Goal: Navigation & Orientation: Find specific page/section

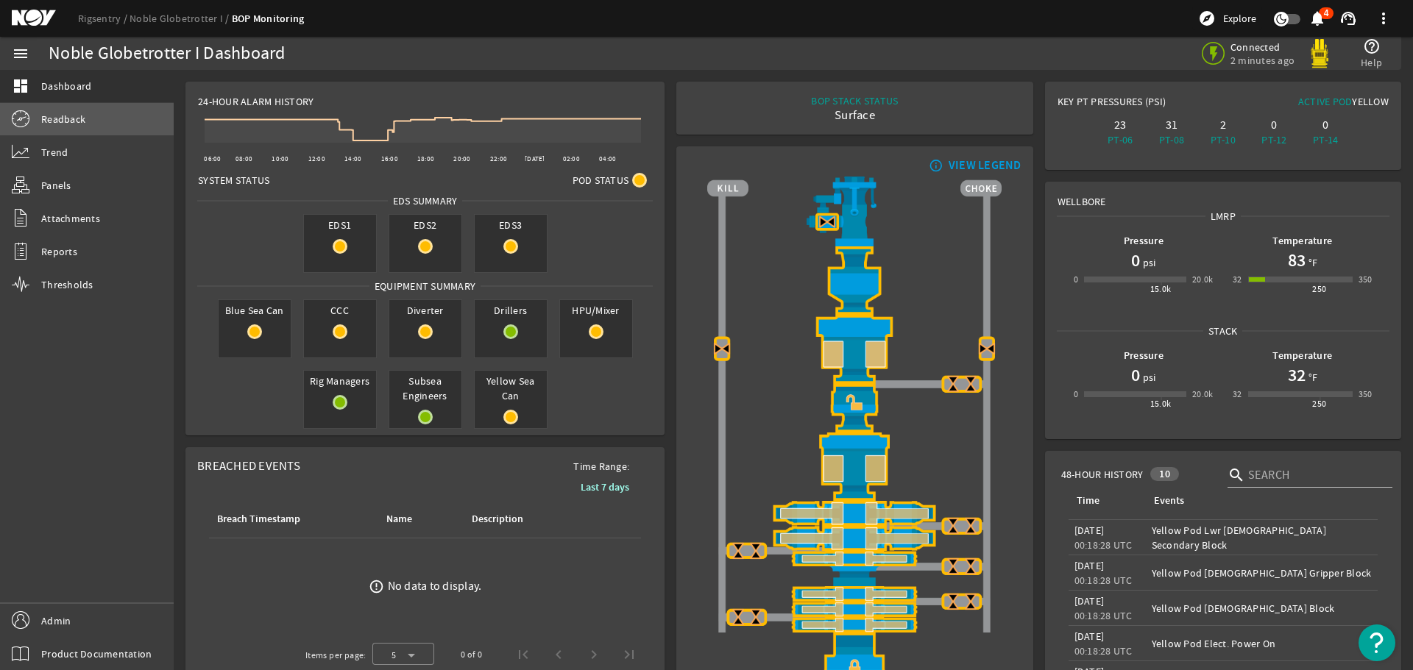
click at [63, 121] on span "Readback" at bounding box center [63, 119] width 44 height 15
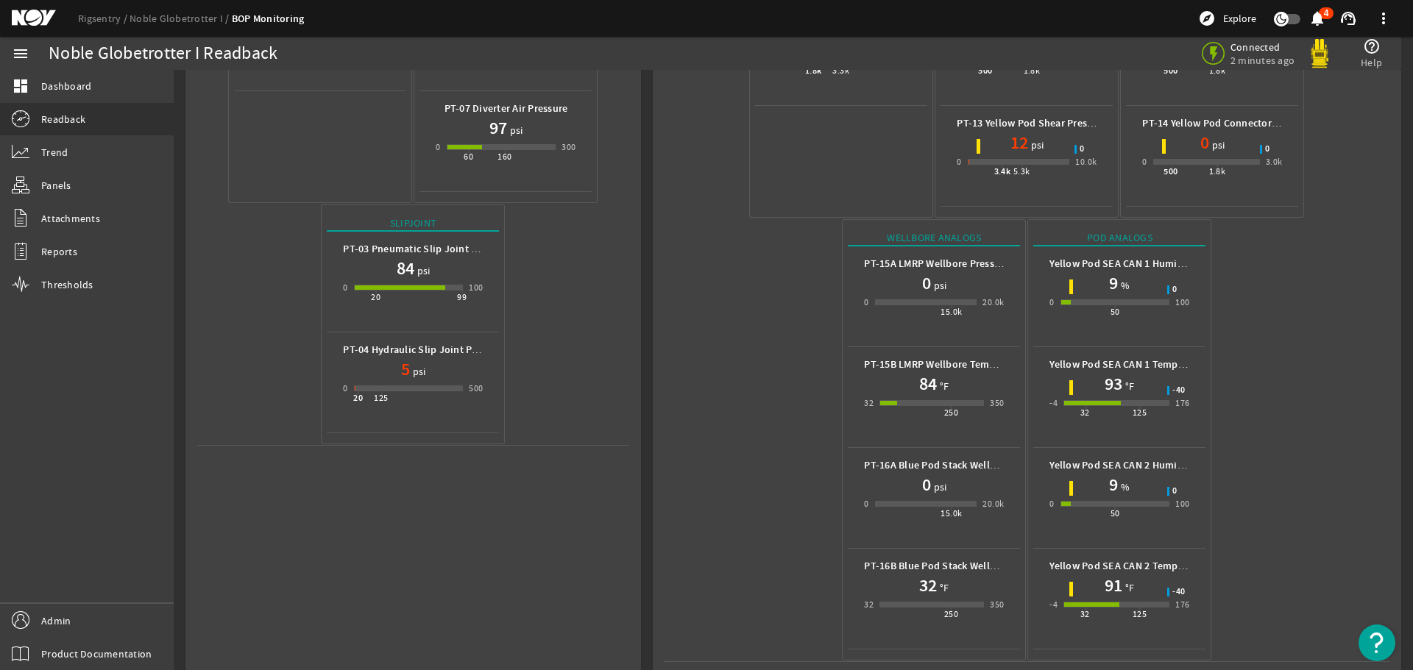
scroll to position [454, 0]
click at [38, 19] on mat-icon at bounding box center [45, 19] width 66 height 18
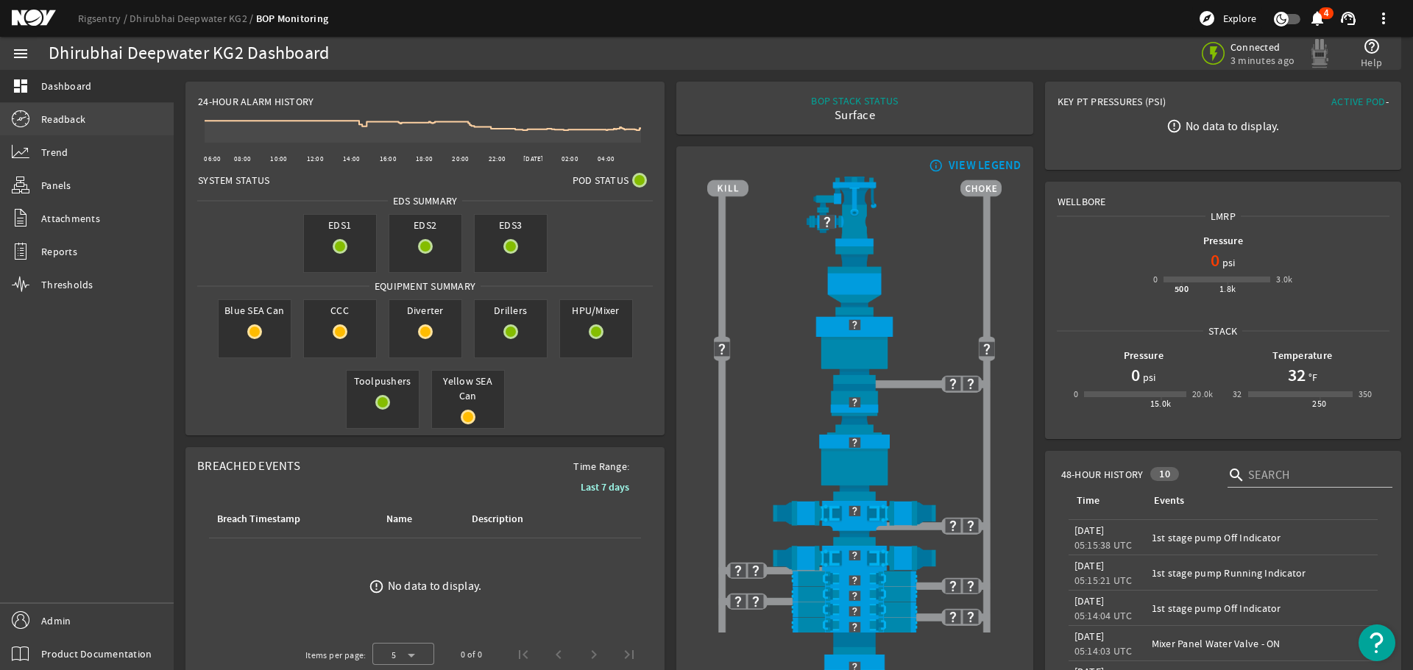
click at [49, 123] on span "Readback" at bounding box center [63, 119] width 44 height 15
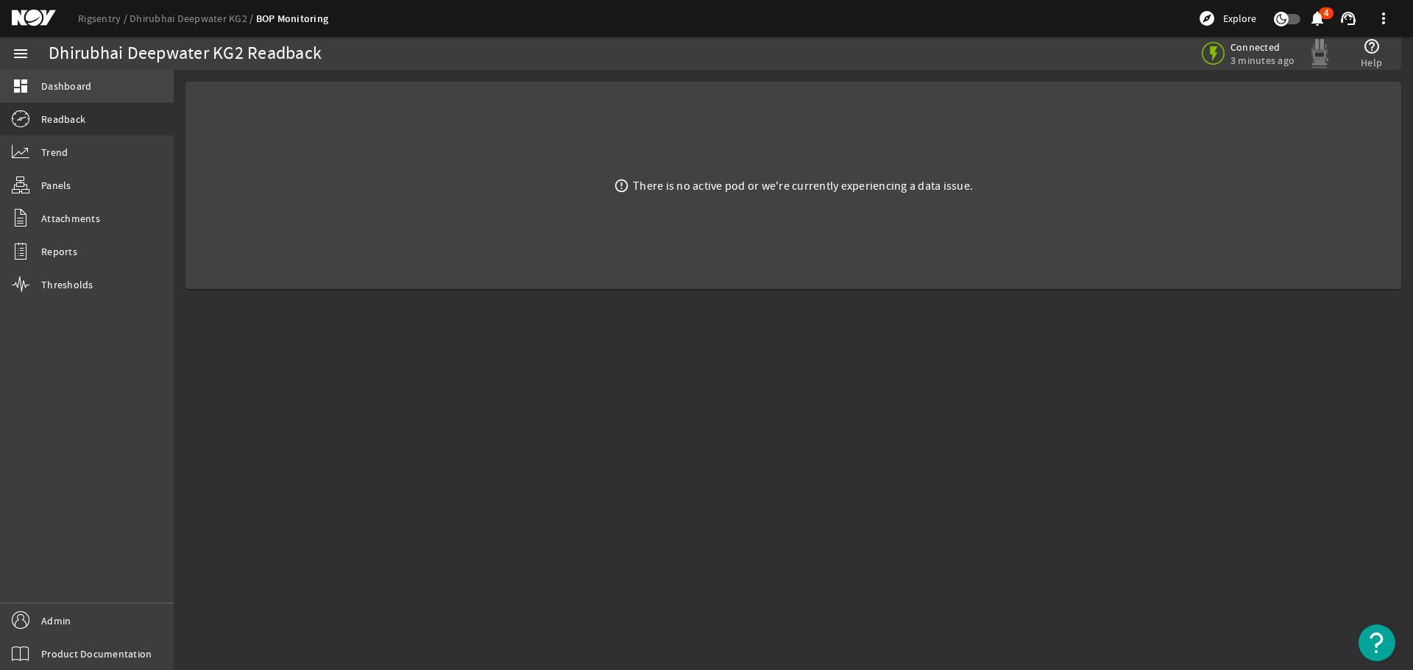
click at [44, 89] on span "Dashboard" at bounding box center [66, 86] width 50 height 15
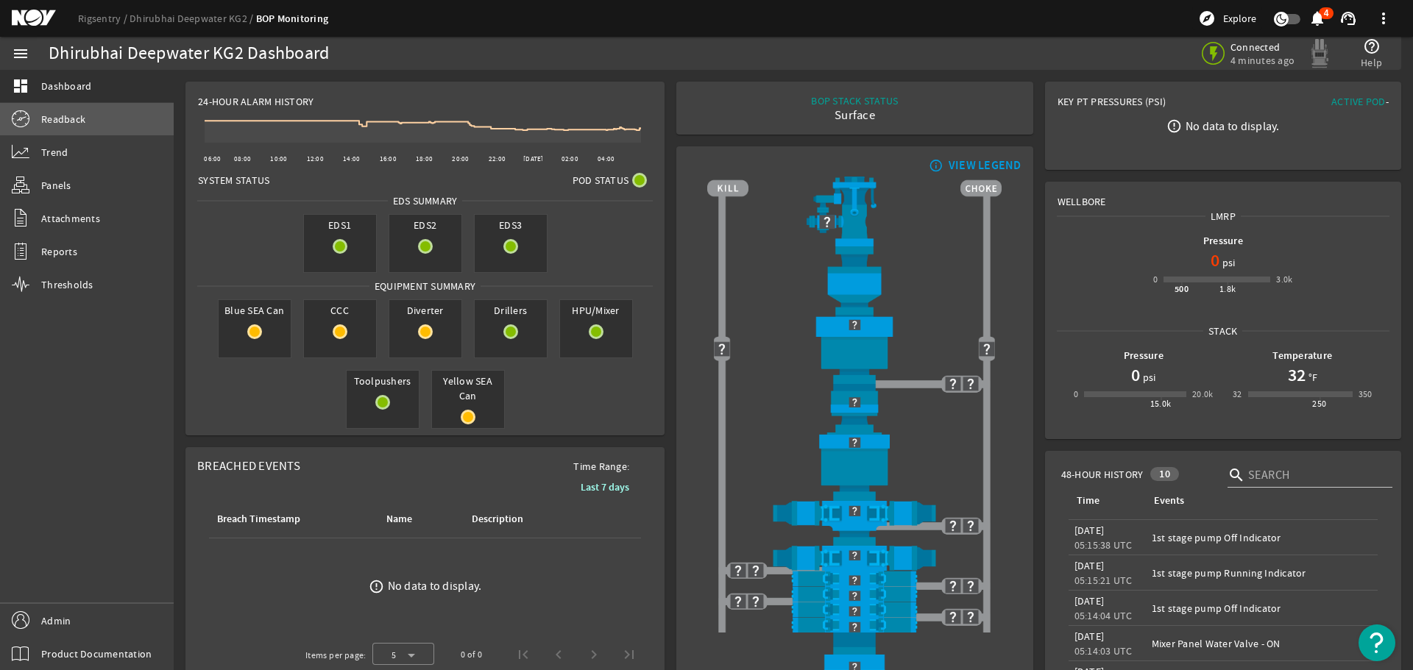
click at [66, 113] on span "Readback" at bounding box center [63, 119] width 44 height 15
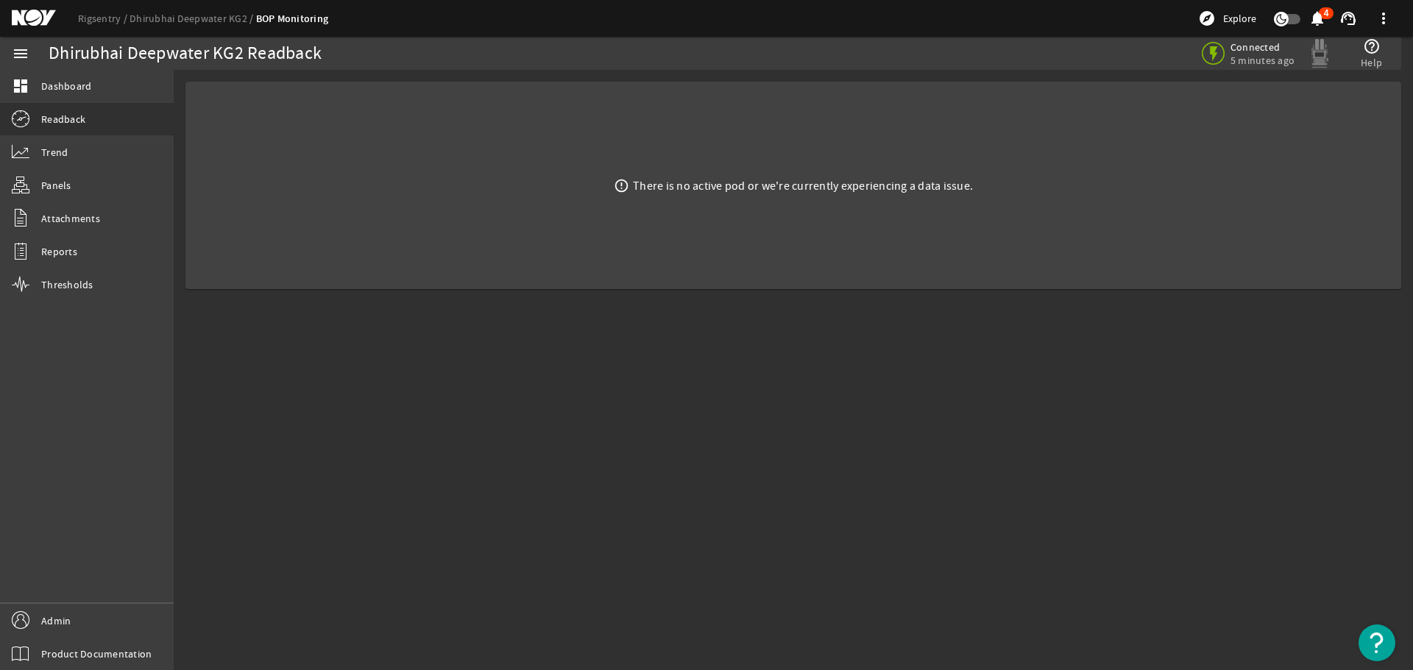
click at [40, 14] on mat-icon at bounding box center [45, 19] width 66 height 18
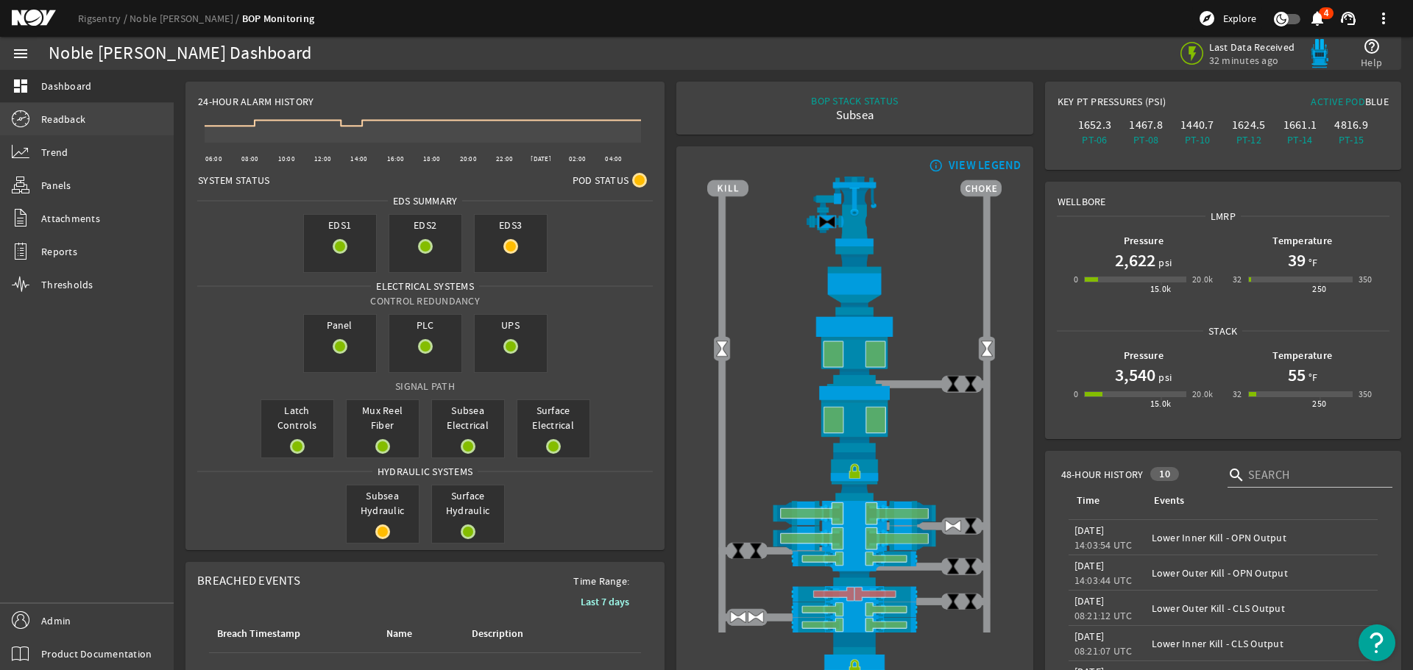
click at [70, 121] on span "Readback" at bounding box center [63, 119] width 44 height 15
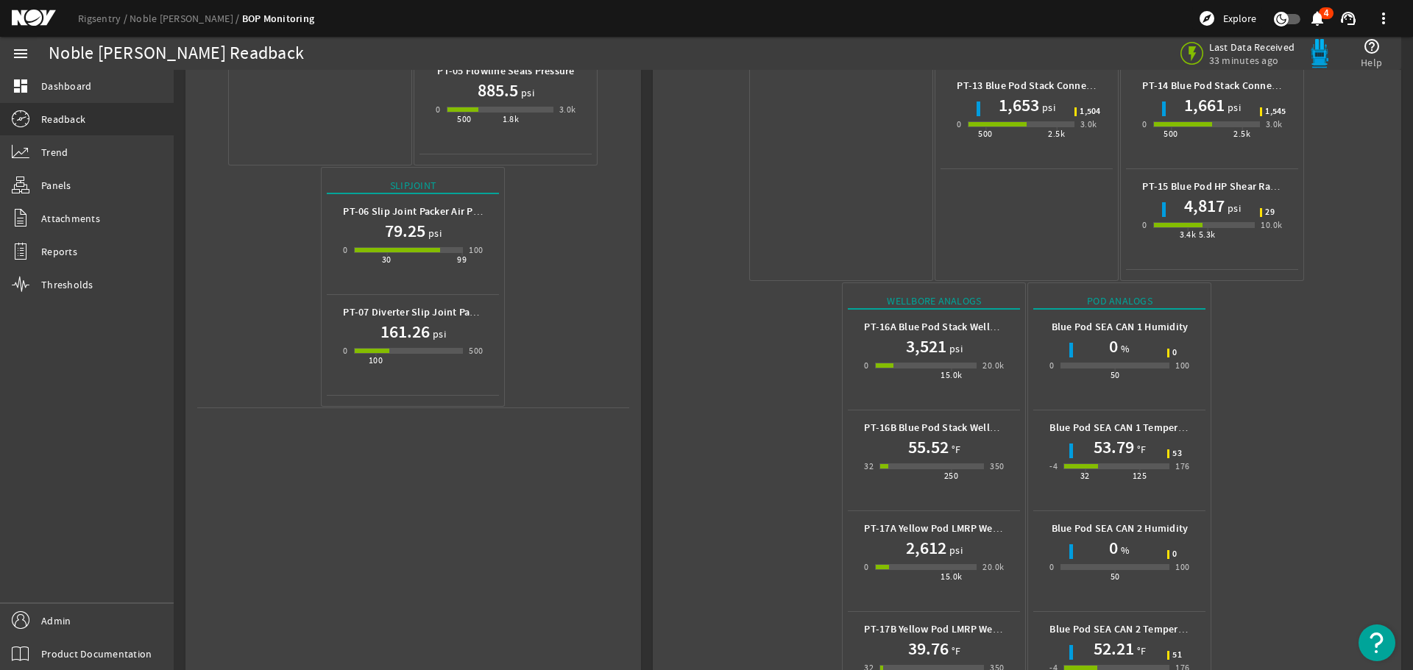
scroll to position [555, 0]
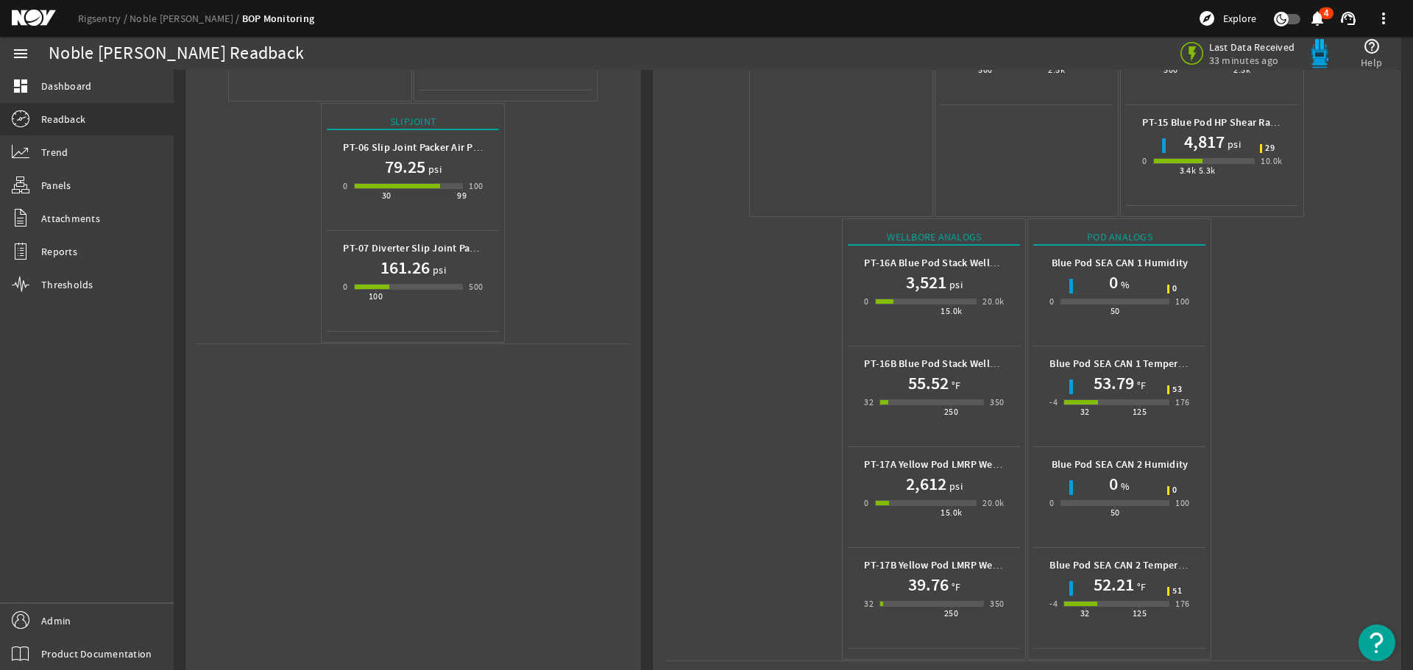
click at [29, 15] on mat-icon at bounding box center [45, 19] width 66 height 18
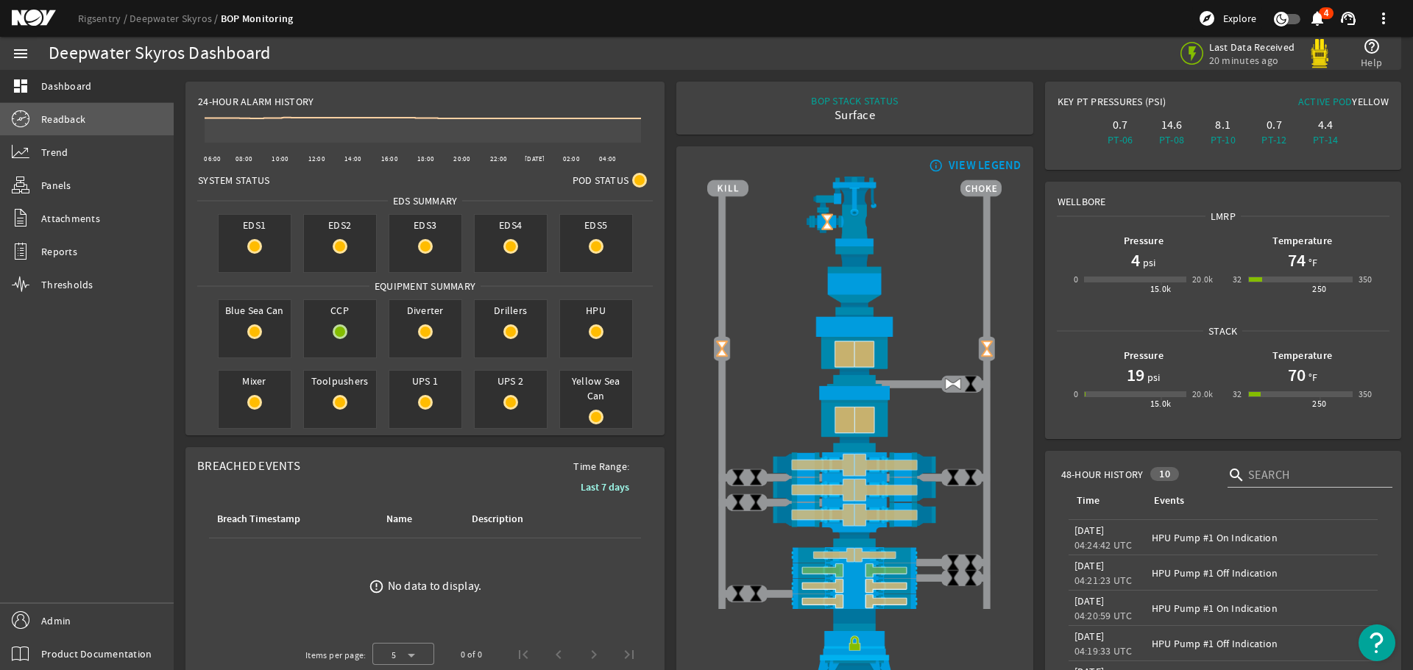
click at [38, 124] on link "Readback" at bounding box center [87, 119] width 174 height 32
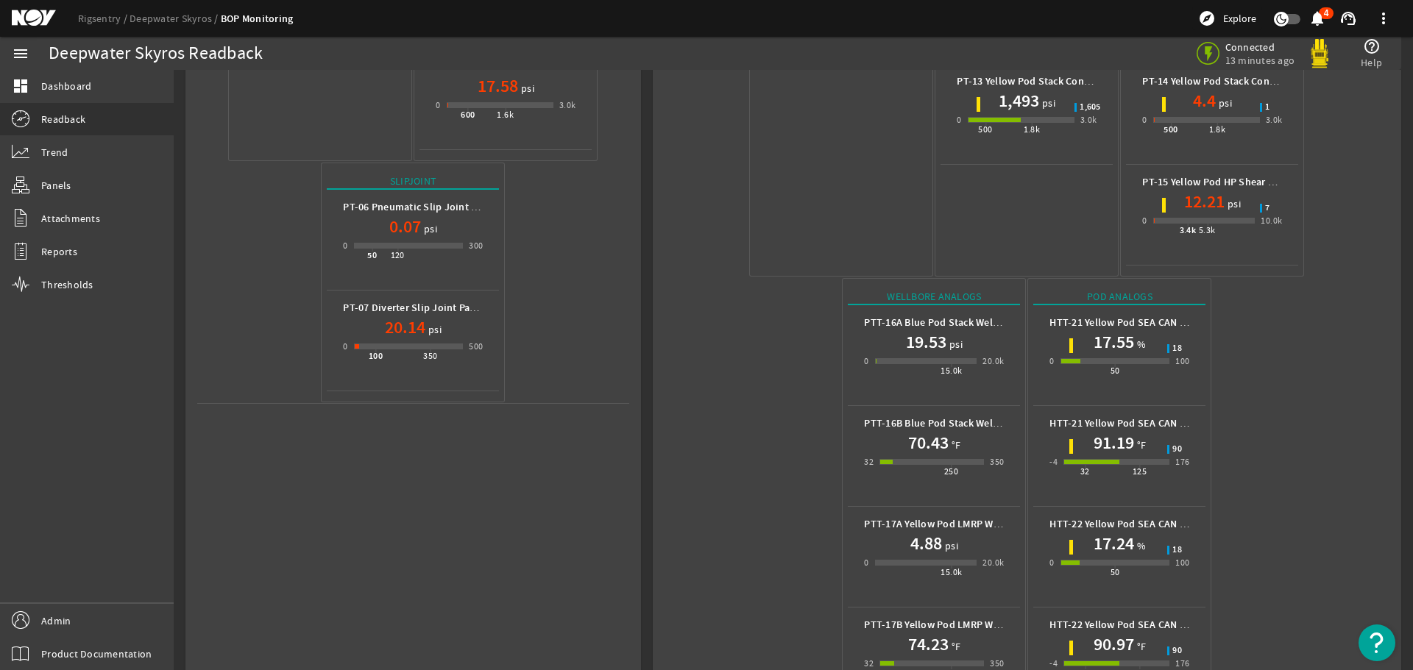
scroll to position [555, 0]
